Goal: Check status: Check status

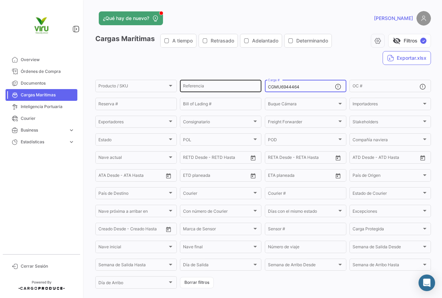
drag, startPoint x: 302, startPoint y: 86, endPoint x: 253, endPoint y: 83, distance: 49.2
click at [0, 0] on div "Producto / SKU Producto / SKU Referencia CGMU6944464 Carga # OC # Reserva # Bil…" at bounding box center [0, 0] width 0 height 0
paste input "TLLU1078870"
type input "TLLU1078870"
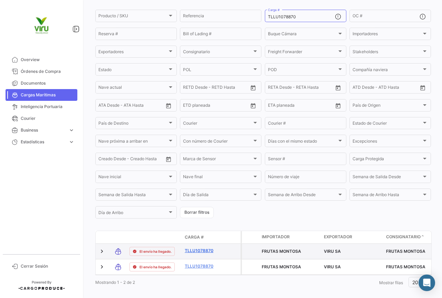
click at [207, 250] on link "TLLU1078870" at bounding box center [203, 251] width 36 height 6
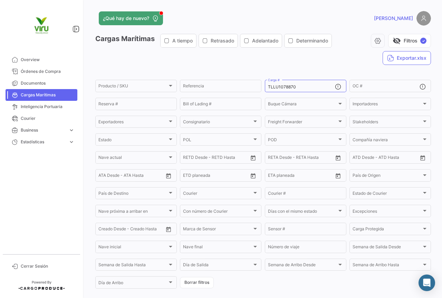
scroll to position [88, 0]
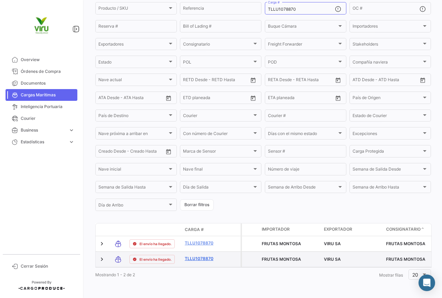
click at [200, 256] on link "TLLU1078870" at bounding box center [203, 259] width 36 height 6
